Goal: Information Seeking & Learning: Learn about a topic

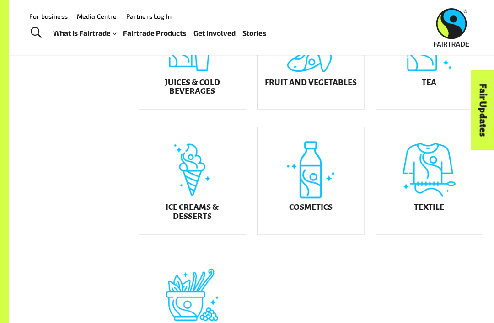
click at [233, 183] on div "Ice Creams & Desserts" at bounding box center [192, 180] width 107 height 107
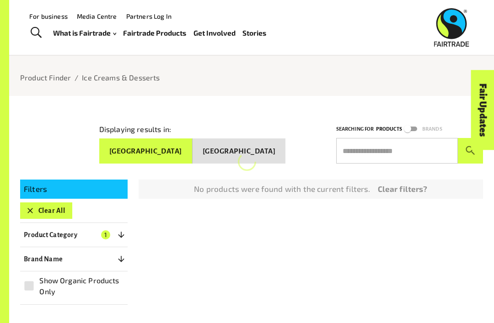
scroll to position [22, 0]
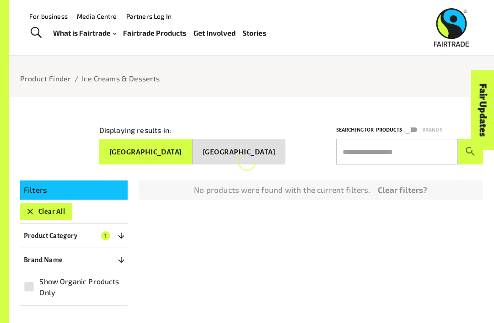
click at [415, 185] on link "Clear filters?" at bounding box center [403, 190] width 50 height 12
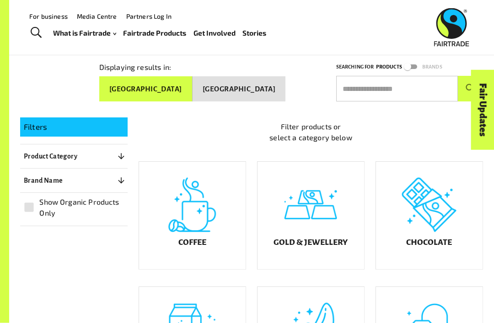
scroll to position [74, 0]
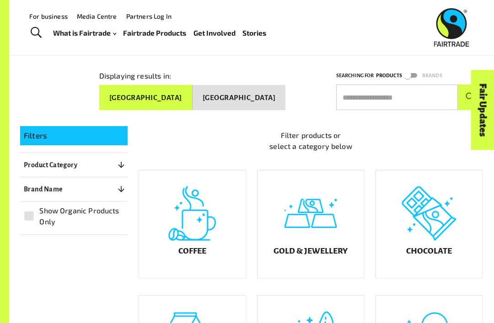
click at [408, 89] on input "text" at bounding box center [397, 98] width 122 height 26
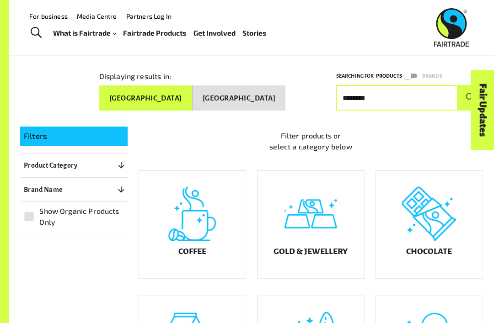
type input "*******"
click at [470, 94] on button "submit" at bounding box center [470, 98] width 25 height 26
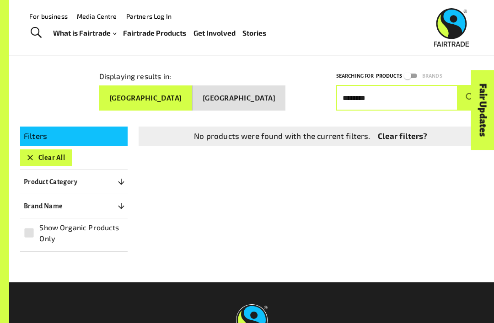
click at [368, 91] on input "*******" at bounding box center [397, 98] width 122 height 26
click at [470, 94] on button "submit" at bounding box center [470, 98] width 25 height 26
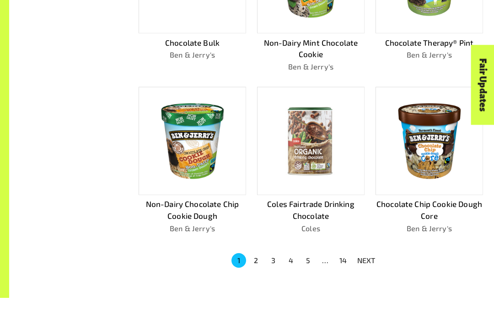
scroll to position [449, 0]
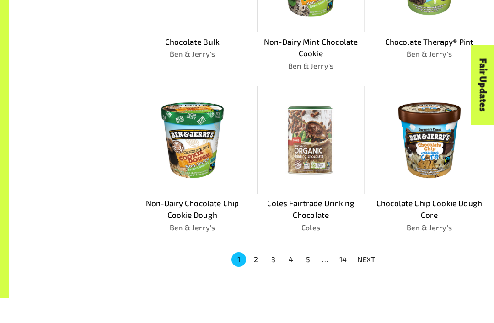
click at [371, 279] on p "NEXT" at bounding box center [366, 284] width 18 height 11
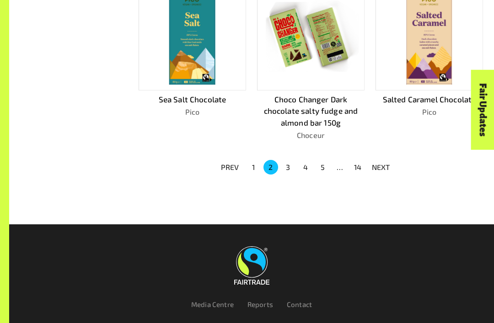
scroll to position [599, 0]
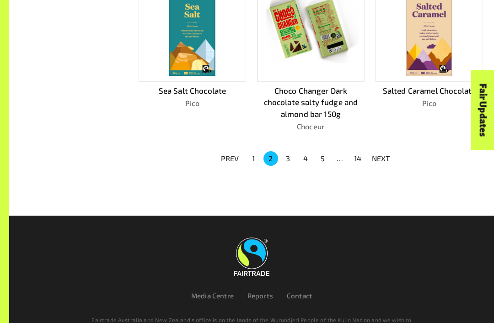
click at [382, 155] on p "NEXT" at bounding box center [381, 158] width 18 height 11
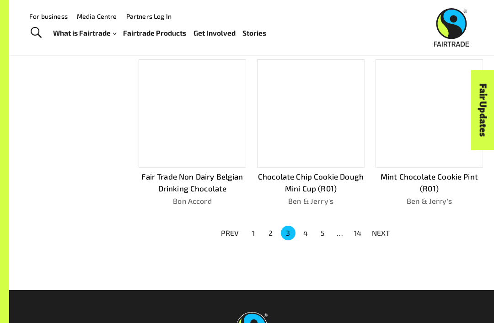
scroll to position [499, 0]
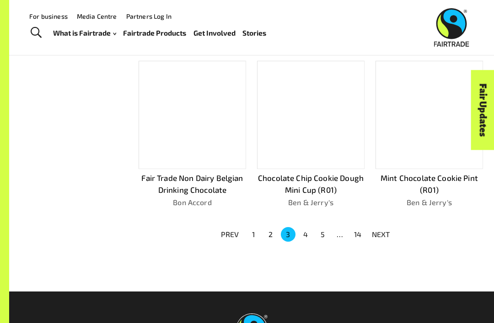
click at [388, 229] on p "NEXT" at bounding box center [381, 234] width 18 height 11
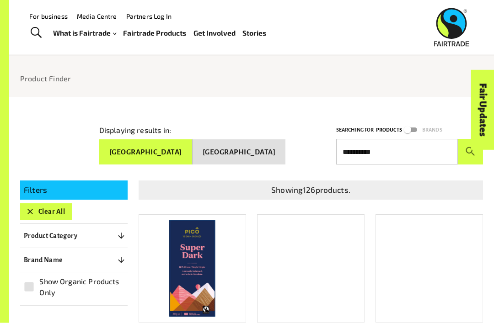
scroll to position [0, 0]
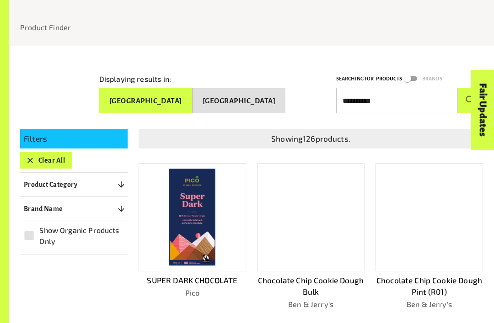
click at [252, 100] on button "[GEOGRAPHIC_DATA]" at bounding box center [239, 102] width 93 height 26
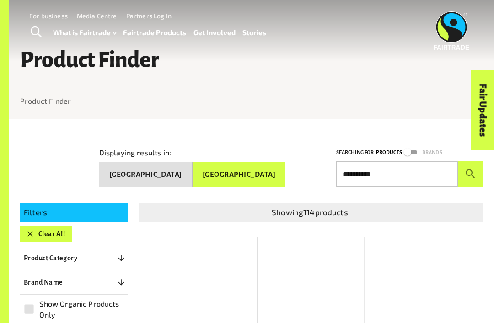
click at [193, 172] on button "[GEOGRAPHIC_DATA]" at bounding box center [145, 175] width 93 height 26
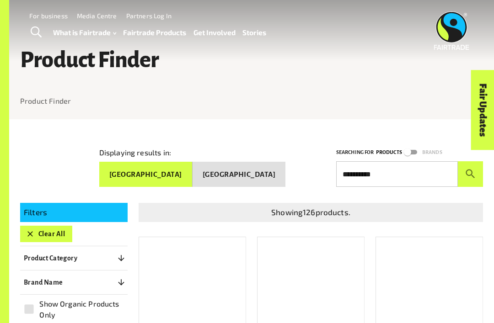
click at [398, 175] on input "*********" at bounding box center [397, 174] width 122 height 26
type input "*"
click at [470, 171] on button "submit" at bounding box center [470, 174] width 25 height 26
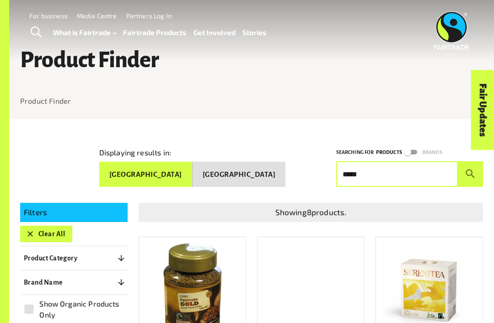
click at [470, 171] on button "submit" at bounding box center [470, 174] width 25 height 26
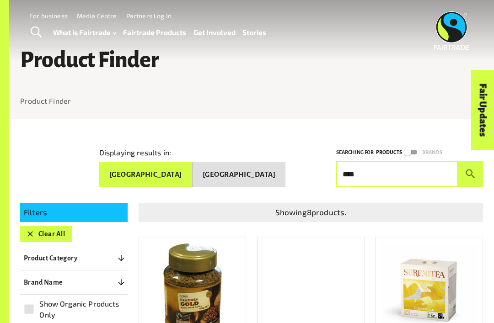
click at [470, 171] on button "submit" at bounding box center [470, 174] width 25 height 26
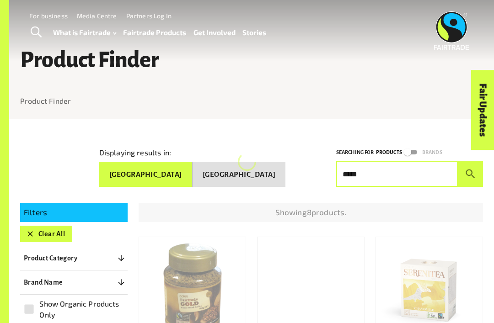
click at [470, 171] on button "submit" at bounding box center [470, 174] width 25 height 26
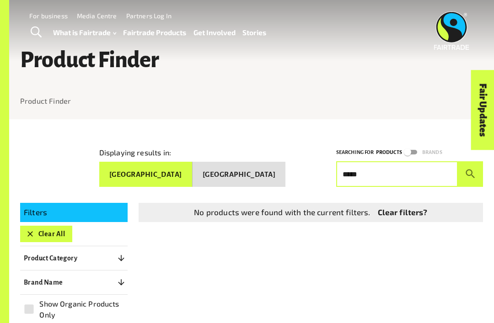
click at [470, 171] on button "submit" at bounding box center [470, 174] width 25 height 26
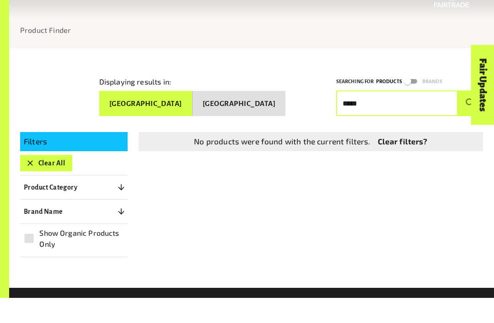
scroll to position [56, 0]
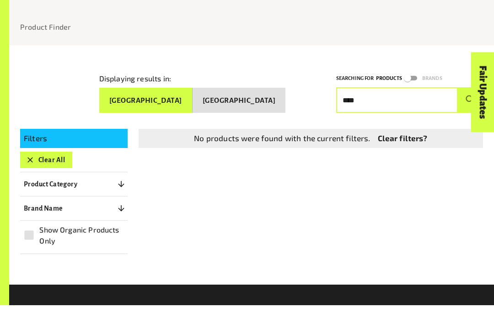
click at [457, 105] on input "****" at bounding box center [397, 118] width 122 height 26
click at [472, 95] on link "Fair Updates" at bounding box center [482, 110] width 23 height 80
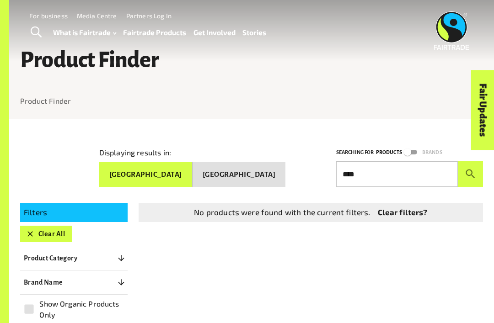
scroll to position [18, 0]
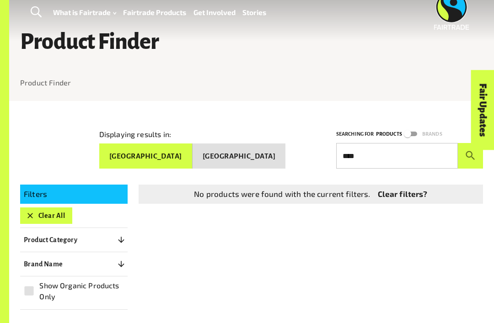
click at [408, 149] on div "Fair Updates" at bounding box center [431, 138] width 80 height 23
click at [414, 150] on div "Fair Updates" at bounding box center [431, 138] width 80 height 23
click at [425, 150] on div "Fair Updates" at bounding box center [431, 138] width 80 height 23
click at [403, 150] on div "Fair Updates" at bounding box center [431, 138] width 80 height 23
click at [382, 153] on input "****" at bounding box center [397, 156] width 122 height 26
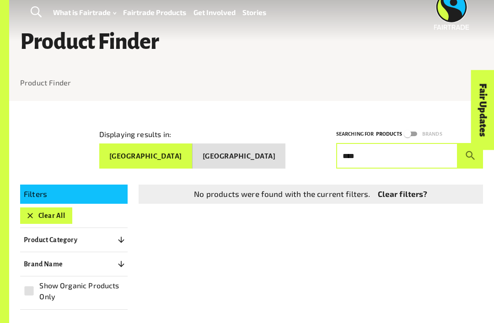
click at [271, 152] on button "[GEOGRAPHIC_DATA]" at bounding box center [239, 157] width 93 height 26
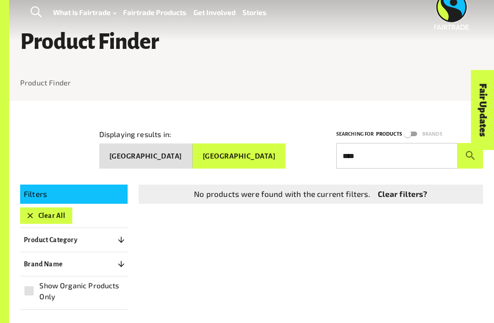
click at [180, 157] on button "[GEOGRAPHIC_DATA]" at bounding box center [145, 157] width 93 height 26
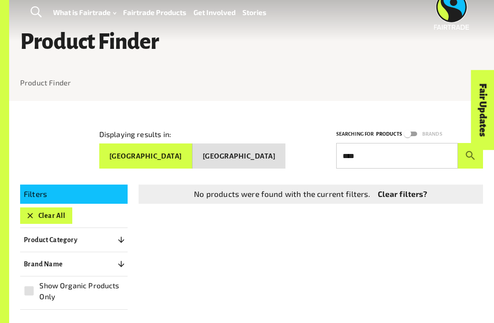
click at [402, 150] on div "Fair Updates" at bounding box center [431, 138] width 80 height 23
click at [379, 156] on input "****" at bounding box center [397, 156] width 122 height 26
click at [413, 148] on div "Fair Updates" at bounding box center [431, 138] width 80 height 23
click at [418, 149] on div "Fair Updates" at bounding box center [431, 138] width 80 height 23
click at [429, 150] on div "Fair Updates" at bounding box center [431, 138] width 80 height 23
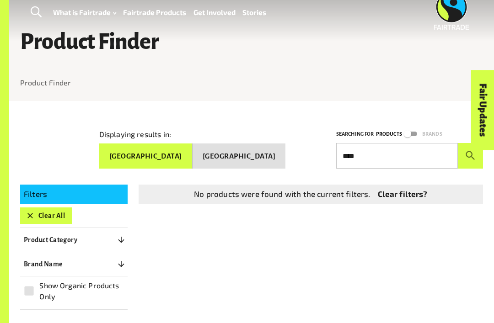
click at [373, 145] on input "****" at bounding box center [397, 156] width 122 height 26
click at [359, 151] on input "****" at bounding box center [397, 156] width 122 height 26
type input "*"
type input "*******"
click at [470, 152] on button "submit" at bounding box center [470, 156] width 25 height 26
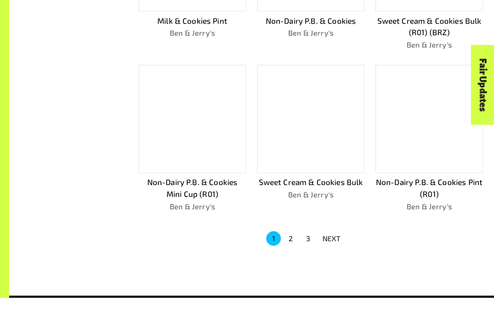
scroll to position [485, 0]
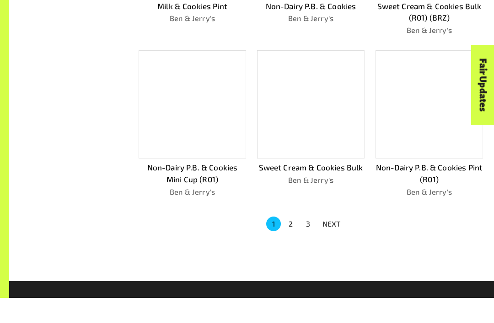
click at [342, 241] on button "NEXT" at bounding box center [331, 249] width 29 height 16
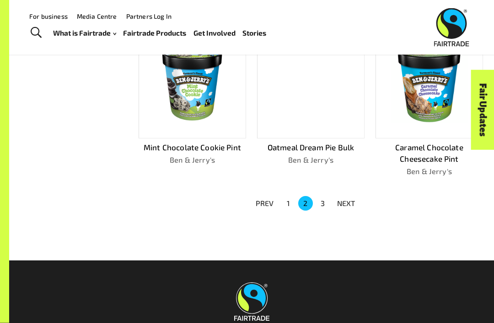
scroll to position [538, 0]
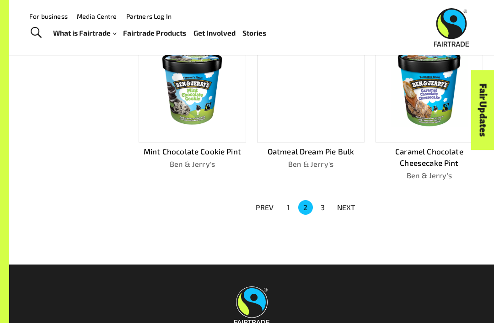
click at [352, 202] on p "NEXT" at bounding box center [346, 207] width 18 height 11
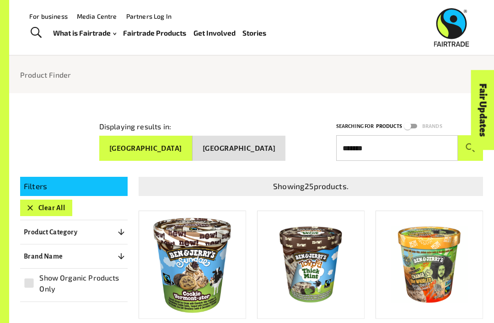
scroll to position [0, 0]
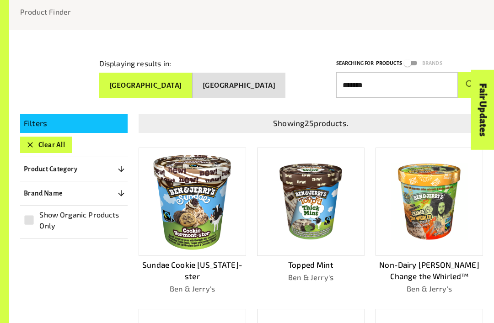
click at [37, 138] on button "Clear All" at bounding box center [46, 145] width 52 height 16
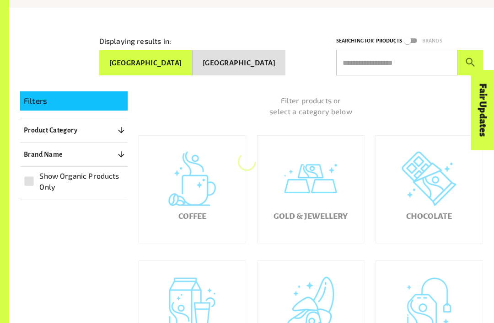
scroll to position [119, 0]
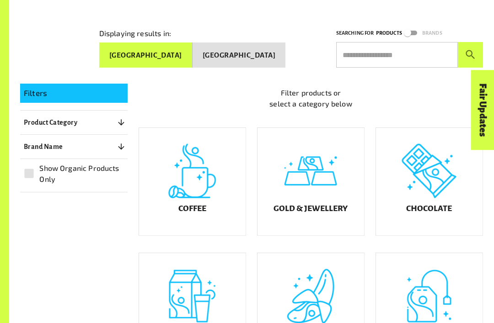
click at [397, 53] on input "text" at bounding box center [397, 55] width 122 height 26
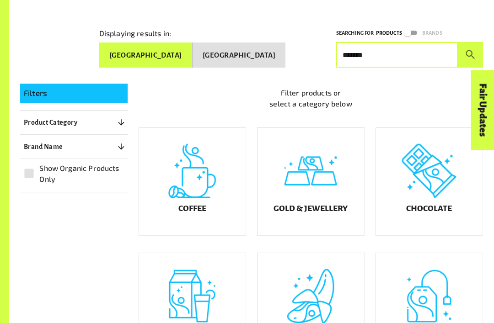
click at [470, 51] on button "submit" at bounding box center [470, 55] width 25 height 26
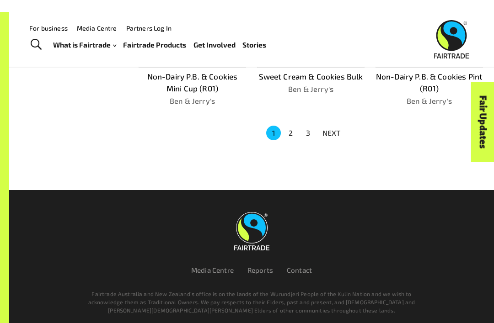
scroll to position [582, 0]
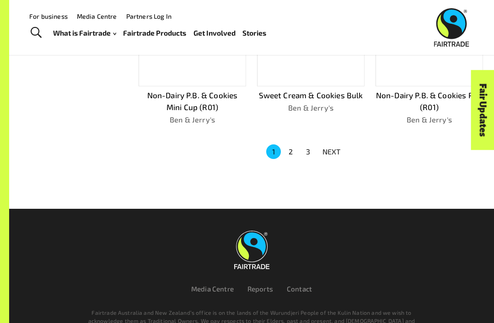
click at [327, 153] on button "NEXT" at bounding box center [331, 152] width 29 height 16
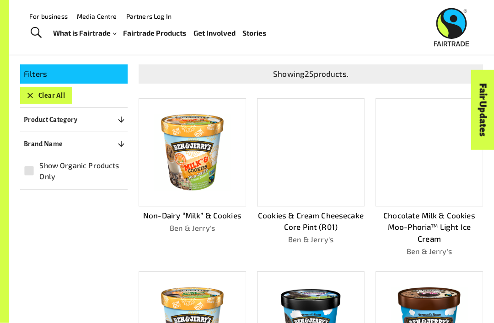
scroll to position [0, 0]
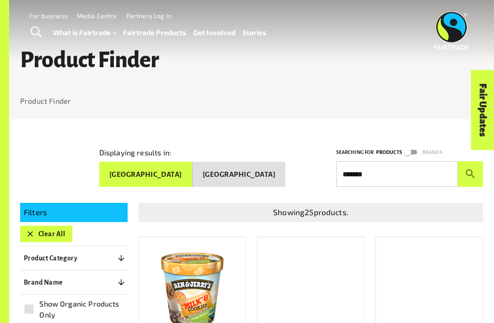
click at [402, 164] on input "*******" at bounding box center [397, 174] width 122 height 26
click at [423, 173] on input "*******" at bounding box center [397, 174] width 122 height 26
type input "*"
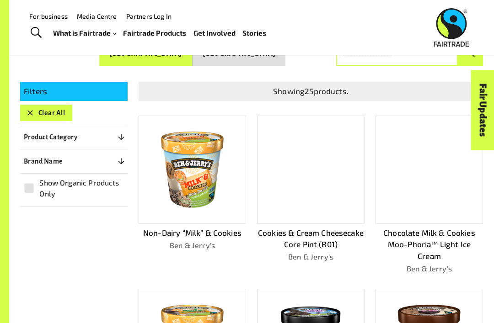
scroll to position [117, 0]
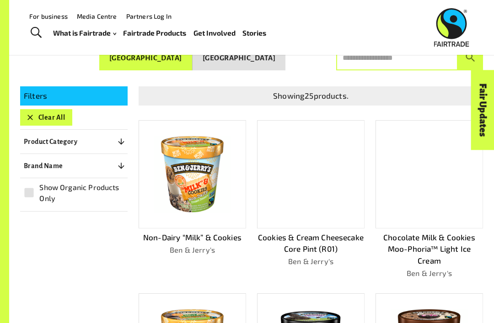
click at [40, 112] on button "Clear All" at bounding box center [46, 117] width 52 height 16
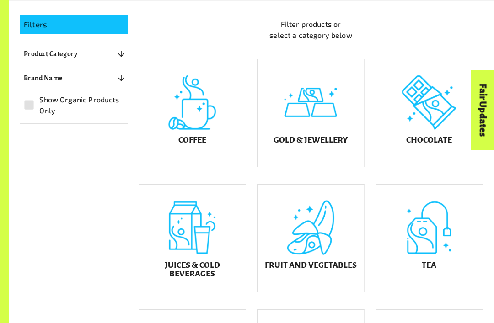
click at [182, 141] on div "Coffee" at bounding box center [192, 112] width 107 height 107
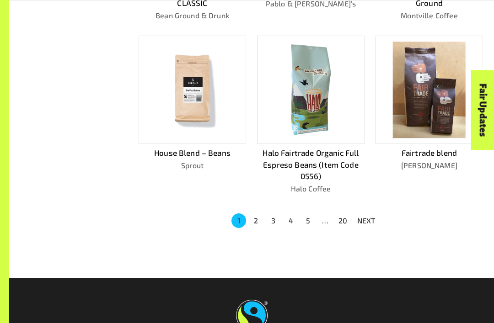
scroll to position [599, 0]
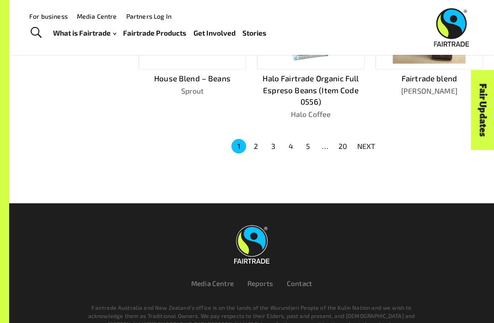
click at [375, 145] on p "NEXT" at bounding box center [366, 146] width 18 height 11
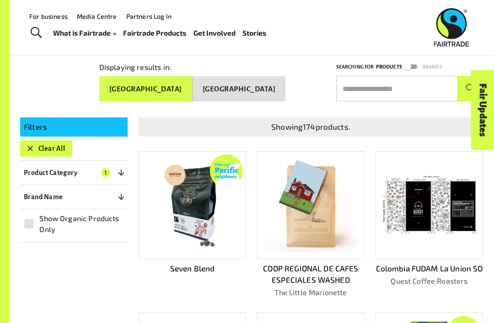
scroll to position [0, 0]
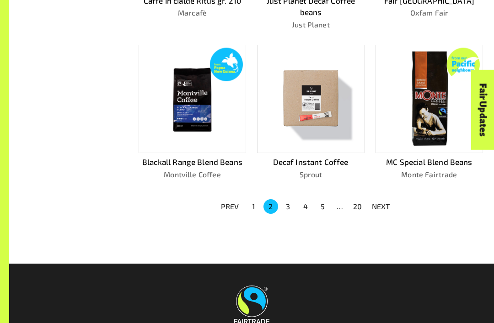
click at [381, 202] on p "NEXT" at bounding box center [381, 207] width 18 height 11
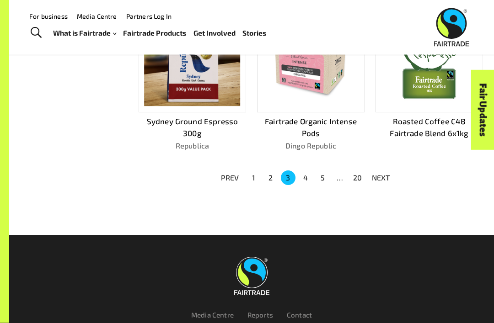
scroll to position [556, 0]
click at [394, 170] on button "NEXT" at bounding box center [380, 178] width 29 height 16
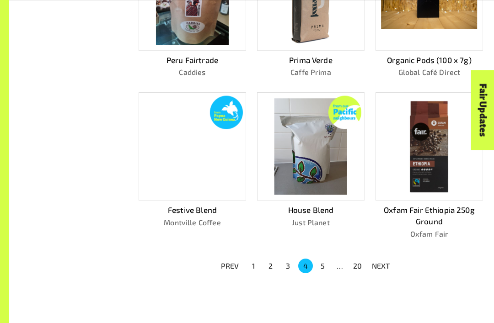
scroll to position [459, 0]
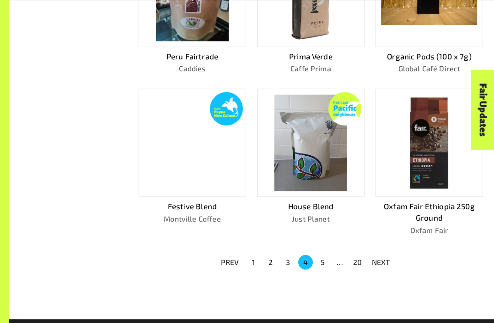
click at [405, 264] on div "PREV 1 2 3 4 5 … 20 NEXT" at bounding box center [305, 263] width 355 height 16
click at [381, 260] on p "NEXT" at bounding box center [381, 262] width 18 height 11
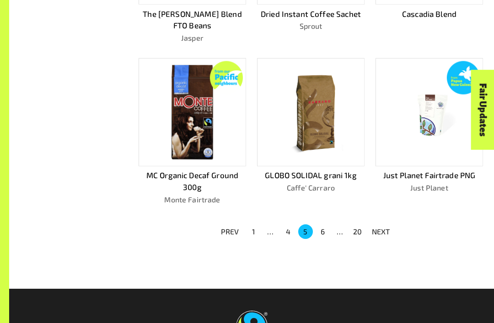
scroll to position [505, 0]
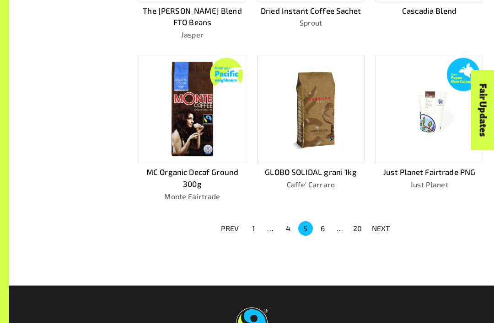
click at [391, 220] on button "NEXT" at bounding box center [380, 228] width 29 height 16
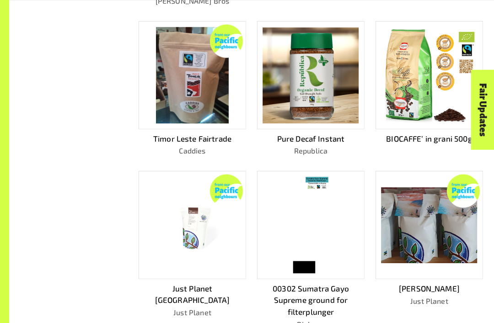
scroll to position [498, 0]
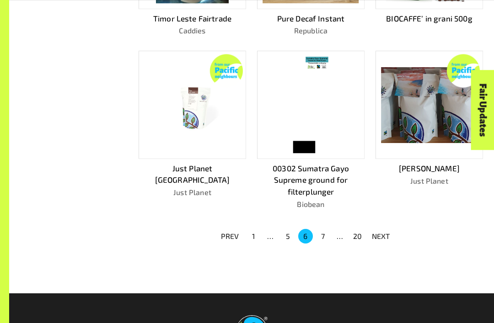
click at [387, 231] on p "NEXT" at bounding box center [381, 236] width 18 height 11
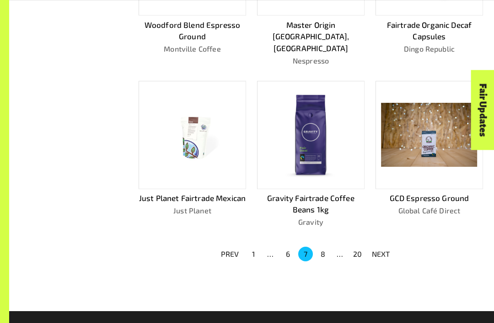
scroll to position [491, 0]
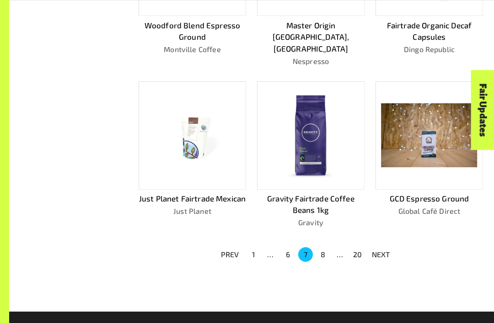
click at [234, 249] on p "PREV" at bounding box center [230, 254] width 18 height 11
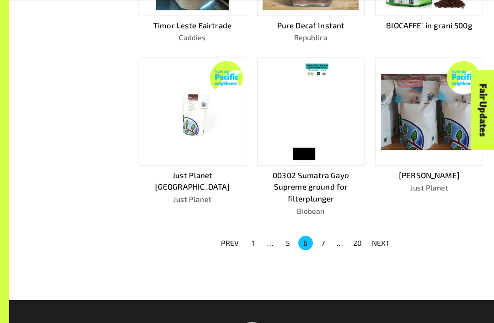
click at [392, 239] on button "NEXT" at bounding box center [380, 243] width 29 height 16
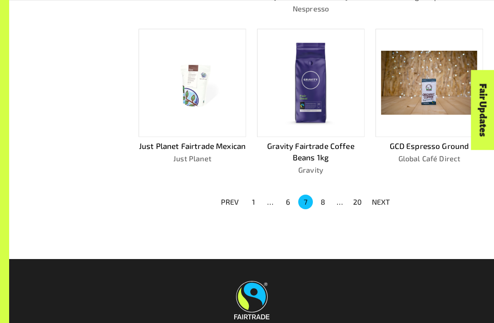
scroll to position [548, 0]
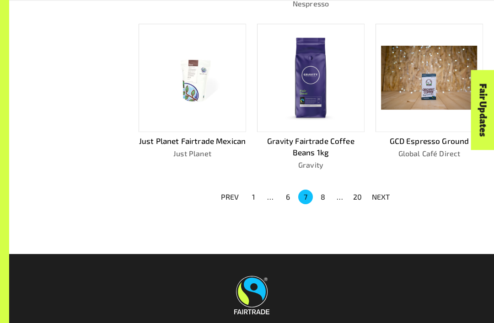
click at [394, 189] on button "NEXT" at bounding box center [380, 197] width 29 height 16
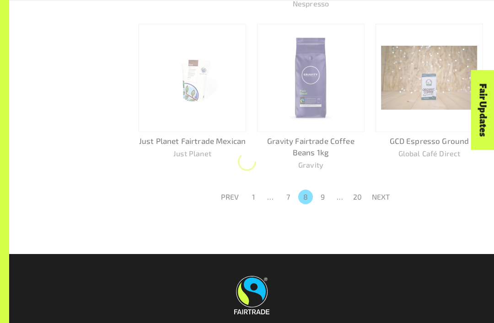
click at [388, 189] on button "NEXT" at bounding box center [380, 197] width 29 height 16
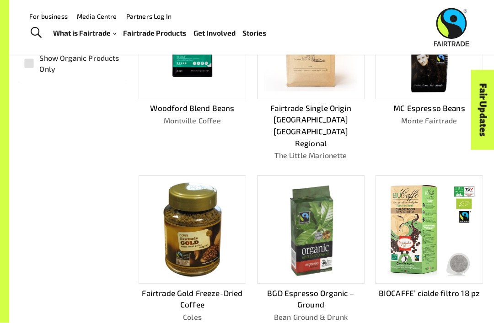
scroll to position [247, 0]
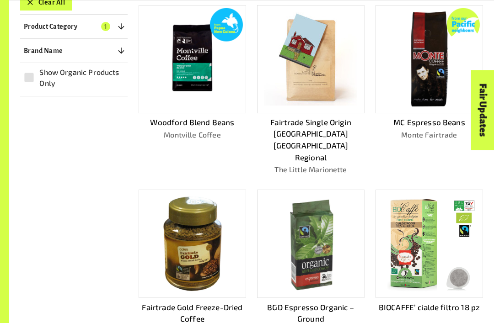
click at [184, 260] on img at bounding box center [192, 244] width 62 height 97
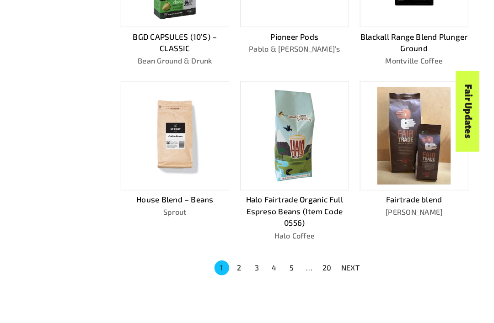
scroll to position [480, 5]
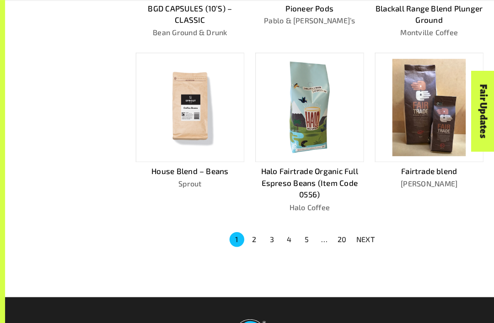
click at [357, 235] on p "NEXT" at bounding box center [366, 237] width 18 height 11
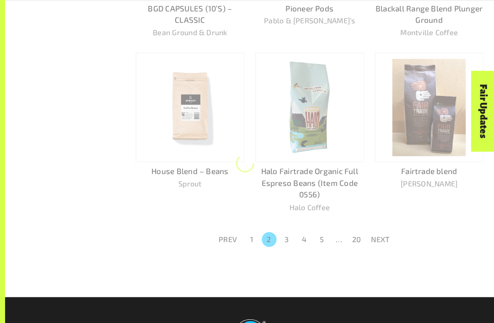
scroll to position [508, 0]
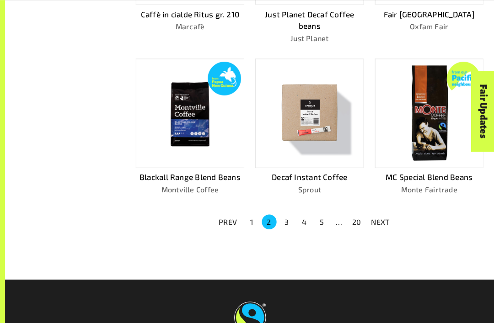
scroll to position [579, 0]
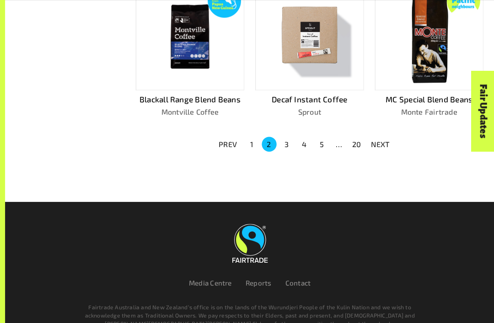
click at [377, 138] on p "NEXT" at bounding box center [381, 143] width 18 height 11
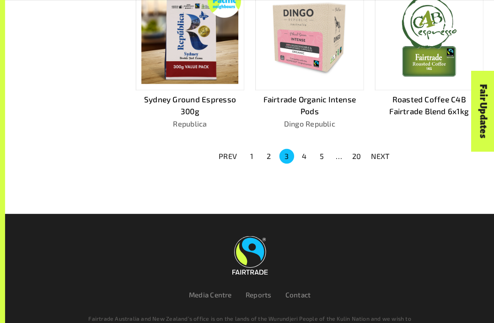
click at [375, 150] on p "NEXT" at bounding box center [381, 155] width 18 height 11
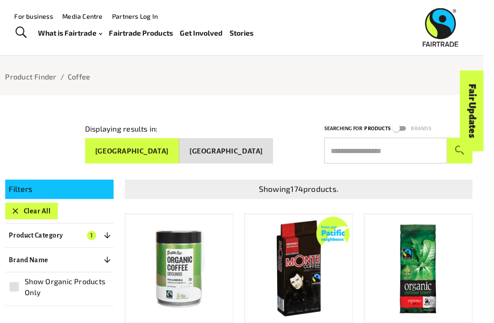
scroll to position [0, 0]
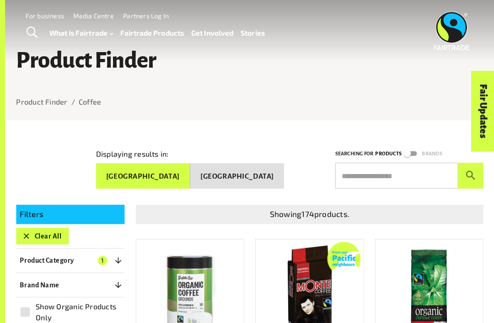
click at [399, 169] on input "text" at bounding box center [397, 174] width 122 height 26
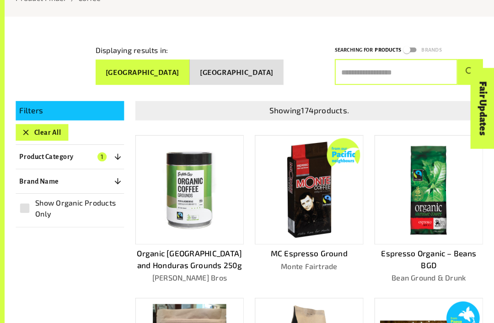
scroll to position [100, 0]
type input "*****"
click at [466, 68] on button "submit" at bounding box center [470, 75] width 25 height 26
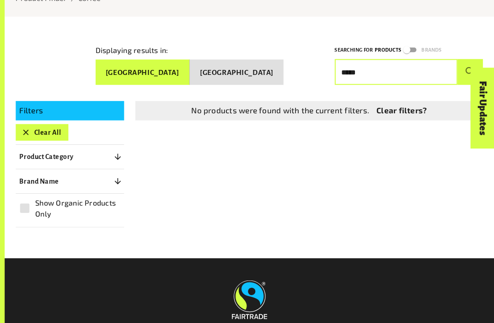
scroll to position [80, 0]
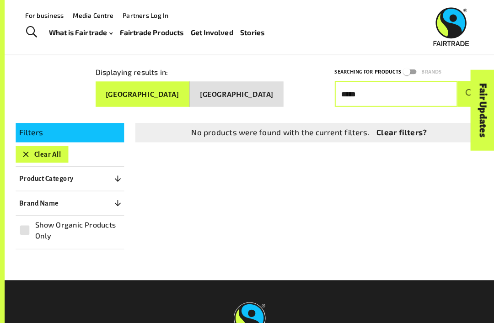
click at [24, 197] on p "Brand Name" at bounding box center [43, 202] width 39 height 11
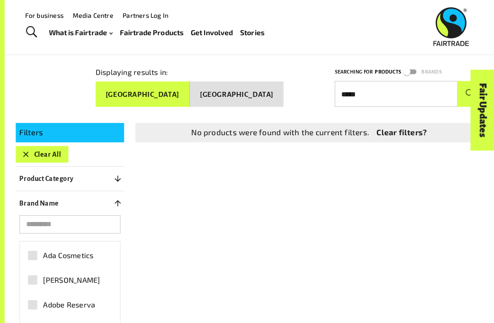
click at [36, 224] on input "search" at bounding box center [74, 224] width 100 height 18
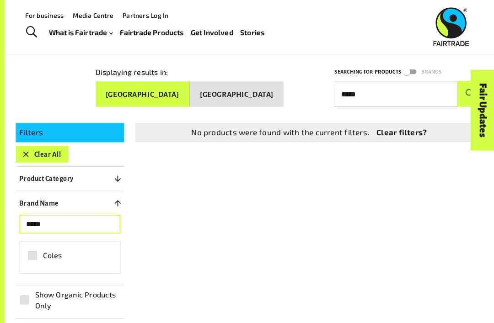
type input "*****"
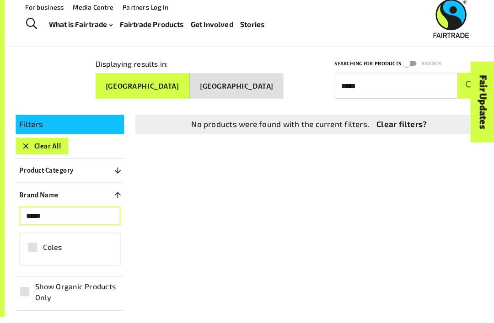
click at [362, 81] on input "*****" at bounding box center [397, 94] width 122 height 26
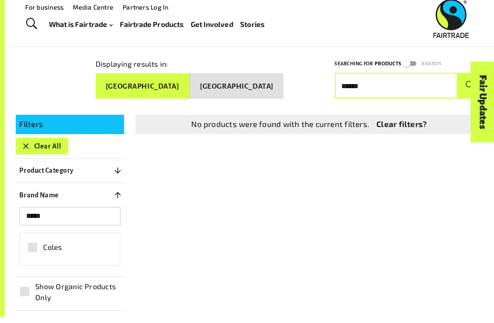
click at [466, 81] on button "submit" at bounding box center [470, 94] width 25 height 26
type input "*"
type input "******"
click at [466, 81] on button "submit" at bounding box center [470, 94] width 25 height 26
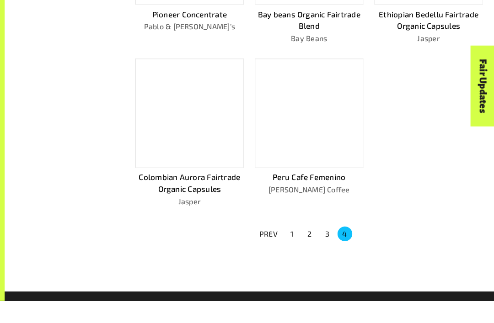
scroll to position [477, 0]
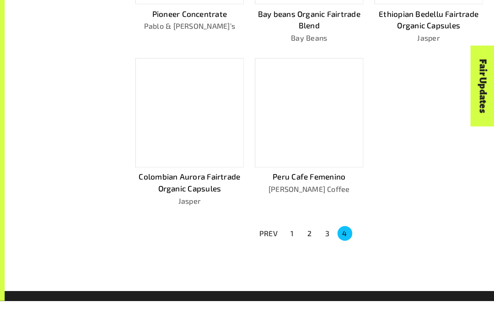
click at [295, 249] on button "1" at bounding box center [294, 256] width 15 height 15
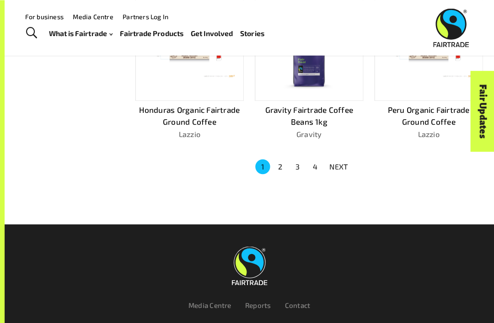
scroll to position [569, 0]
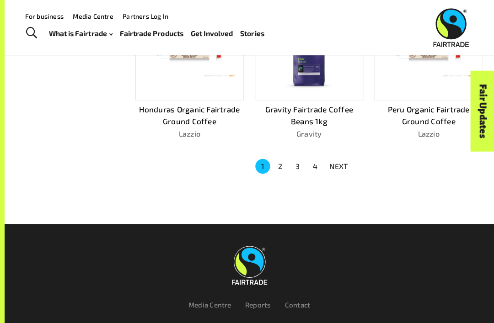
click at [335, 162] on p "NEXT" at bounding box center [340, 165] width 18 height 11
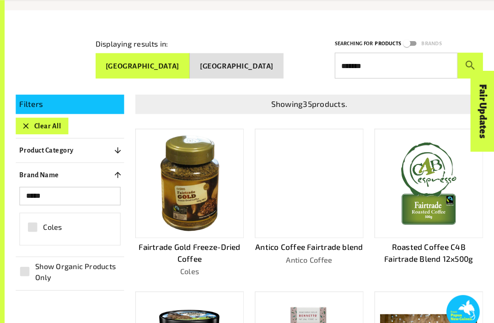
scroll to position [109, 0]
click at [175, 188] on img at bounding box center [192, 181] width 62 height 97
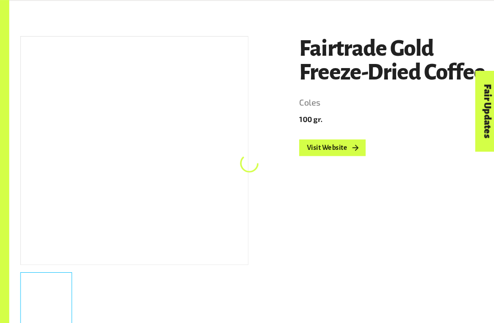
scroll to position [119, 0]
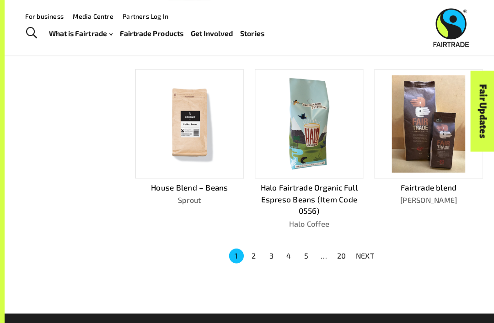
click at [366, 248] on p "NEXT" at bounding box center [366, 253] width 18 height 11
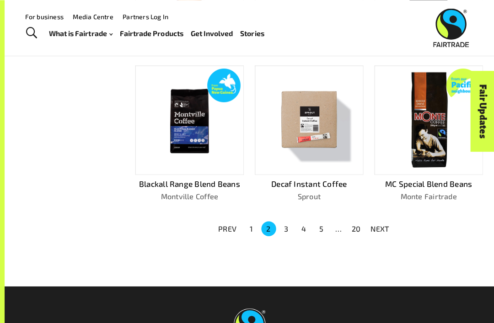
click at [377, 222] on p "NEXT" at bounding box center [381, 226] width 18 height 11
